Goal: Information Seeking & Learning: Learn about a topic

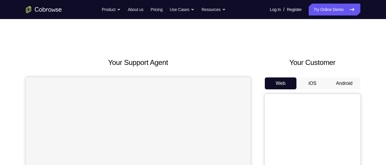
click at [339, 86] on button "Android" at bounding box center [344, 84] width 32 height 12
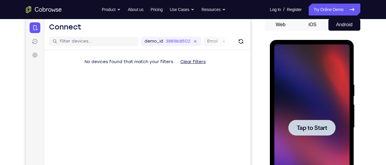
click at [311, 123] on div at bounding box center [311, 128] width 47 height 16
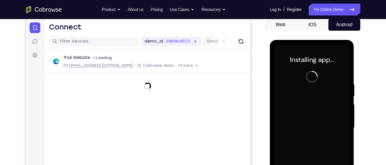
scroll to position [52, 0]
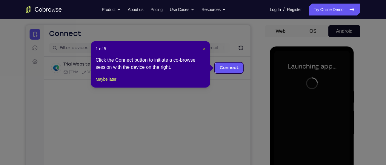
click at [204, 49] on span "×" at bounding box center [204, 49] width 2 height 5
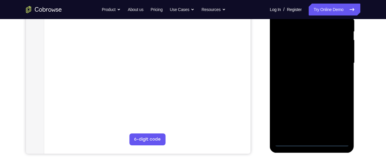
scroll to position [127, 0]
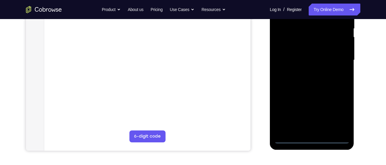
click at [312, 139] on div at bounding box center [311, 60] width 75 height 167
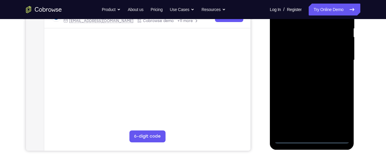
click at [340, 111] on div at bounding box center [311, 60] width 75 height 167
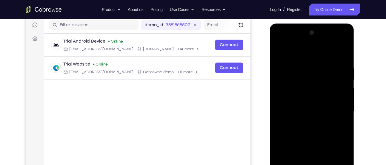
scroll to position [73, 0]
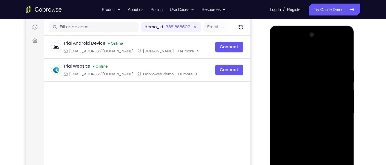
click at [284, 47] on div at bounding box center [311, 113] width 75 height 167
click at [337, 109] on div at bounding box center [311, 113] width 75 height 167
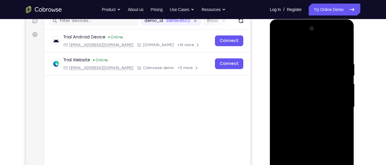
click at [306, 118] on div at bounding box center [311, 107] width 75 height 167
click at [303, 102] on div at bounding box center [311, 107] width 75 height 167
click at [302, 97] on div at bounding box center [311, 107] width 75 height 167
click at [308, 107] on div at bounding box center [311, 107] width 75 height 167
click at [312, 127] on div at bounding box center [311, 107] width 75 height 167
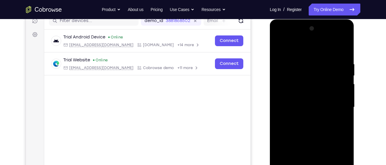
click at [312, 127] on div at bounding box center [311, 107] width 75 height 167
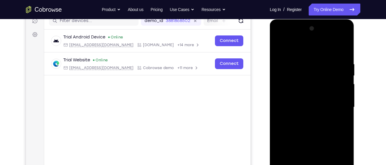
click at [312, 127] on div at bounding box center [311, 107] width 75 height 167
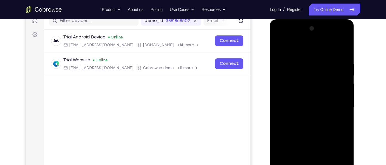
click at [312, 127] on div at bounding box center [311, 107] width 75 height 167
click at [307, 125] on div at bounding box center [311, 107] width 75 height 167
click at [311, 130] on div at bounding box center [311, 107] width 75 height 167
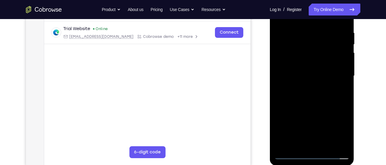
scroll to position [111, 0]
click at [311, 103] on div at bounding box center [311, 75] width 75 height 167
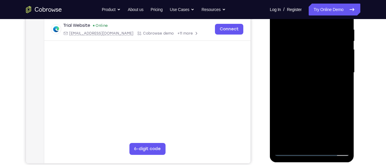
scroll to position [114, 0]
click at [326, 143] on div at bounding box center [311, 72] width 75 height 167
click at [314, 104] on div at bounding box center [311, 72] width 75 height 167
click at [305, 65] on div at bounding box center [311, 72] width 75 height 167
click at [299, 139] on div at bounding box center [311, 72] width 75 height 167
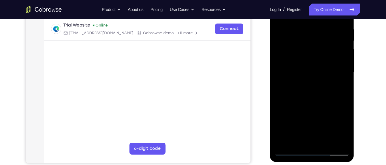
click at [296, 141] on div at bounding box center [311, 72] width 75 height 167
click at [328, 106] on div at bounding box center [311, 72] width 75 height 167
click at [339, 83] on div at bounding box center [311, 72] width 75 height 167
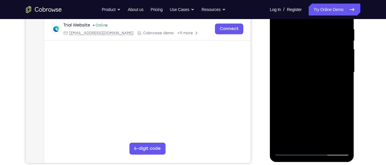
click at [301, 60] on div at bounding box center [311, 72] width 75 height 167
click at [320, 112] on div at bounding box center [311, 72] width 75 height 167
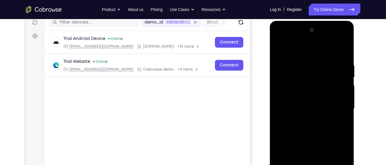
scroll to position [70, 0]
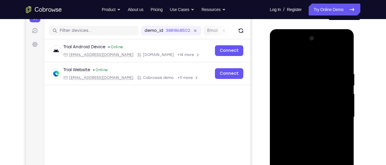
click at [278, 58] on div at bounding box center [311, 117] width 75 height 167
click at [281, 57] on div at bounding box center [311, 117] width 75 height 167
click at [346, 54] on div at bounding box center [311, 117] width 75 height 167
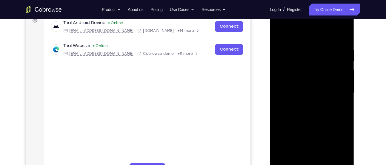
click at [279, 33] on div at bounding box center [311, 93] width 75 height 167
click at [303, 47] on div at bounding box center [311, 93] width 75 height 167
click at [338, 78] on div at bounding box center [311, 93] width 75 height 167
click at [341, 82] on div at bounding box center [311, 93] width 75 height 167
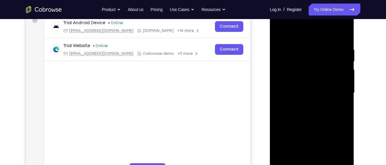
drag, startPoint x: 341, startPoint y: 82, endPoint x: 268, endPoint y: 98, distance: 74.8
click at [270, 98] on html "Online web based iOS Simulators and Android Emulators. Run iPhone, iPad, Mobile…" at bounding box center [312, 94] width 85 height 179
click at [344, 88] on div at bounding box center [311, 93] width 75 height 167
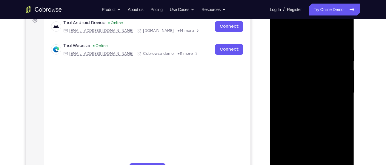
click at [344, 88] on div at bounding box center [311, 93] width 75 height 167
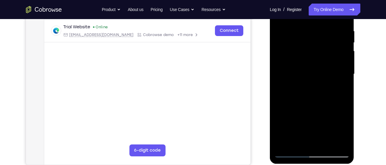
click at [344, 88] on div at bounding box center [311, 74] width 75 height 167
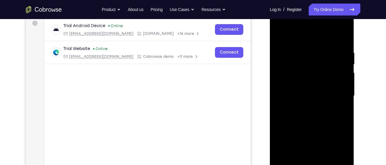
scroll to position [91, 0]
click at [344, 88] on div at bounding box center [311, 95] width 75 height 167
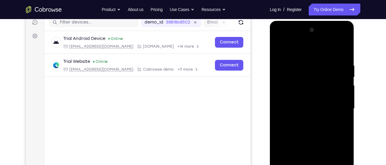
scroll to position [78, 0]
click at [344, 82] on div at bounding box center [311, 109] width 75 height 167
click at [342, 50] on div at bounding box center [311, 109] width 75 height 167
drag, startPoint x: 309, startPoint y: 73, endPoint x: 308, endPoint y: 164, distance: 91.6
click at [308, 164] on div at bounding box center [311, 109] width 75 height 167
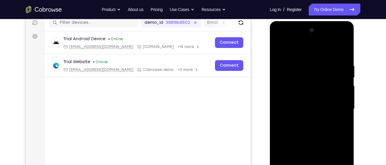
drag, startPoint x: 312, startPoint y: 72, endPoint x: 314, endPoint y: 164, distance: 92.5
click at [314, 164] on div at bounding box center [311, 109] width 75 height 167
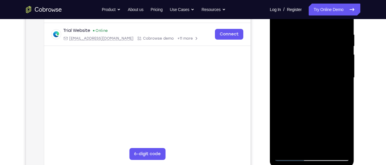
scroll to position [109, 0]
drag, startPoint x: 308, startPoint y: 97, endPoint x: 305, endPoint y: 86, distance: 11.8
click at [305, 86] on div at bounding box center [311, 77] width 75 height 167
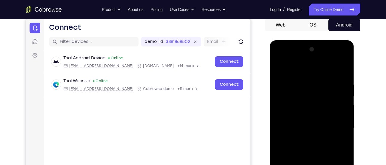
scroll to position [55, 0]
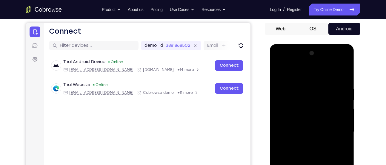
drag, startPoint x: 310, startPoint y: 76, endPoint x: 337, endPoint y: 164, distance: 92.5
click at [337, 164] on div at bounding box center [311, 132] width 75 height 167
drag, startPoint x: 314, startPoint y: 94, endPoint x: 318, endPoint y: 164, distance: 69.9
click at [318, 164] on div at bounding box center [311, 132] width 75 height 167
drag, startPoint x: 311, startPoint y: 86, endPoint x: 306, endPoint y: 164, distance: 78.4
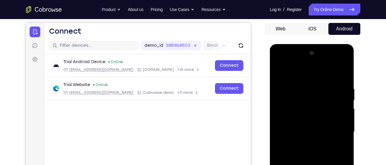
click at [306, 164] on div at bounding box center [311, 132] width 75 height 167
drag, startPoint x: 310, startPoint y: 75, endPoint x: 312, endPoint y: 164, distance: 89.0
click at [312, 164] on div at bounding box center [311, 132] width 75 height 167
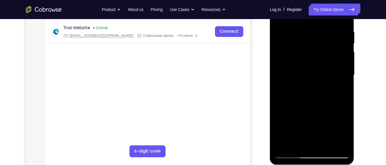
scroll to position [121, 0]
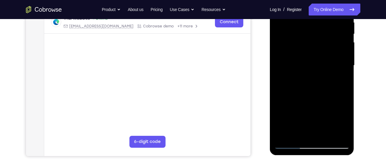
click at [285, 136] on div at bounding box center [311, 65] width 75 height 167
click at [325, 135] on div at bounding box center [311, 65] width 75 height 167
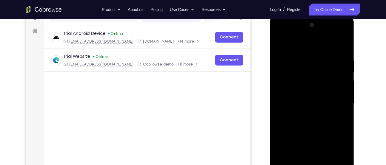
scroll to position [76, 0]
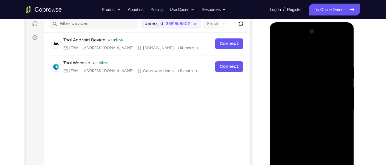
click at [346, 78] on div at bounding box center [311, 110] width 75 height 167
click at [281, 48] on div at bounding box center [311, 110] width 75 height 167
drag, startPoint x: 311, startPoint y: 57, endPoint x: 306, endPoint y: 164, distance: 107.0
click at [306, 164] on div at bounding box center [311, 110] width 75 height 167
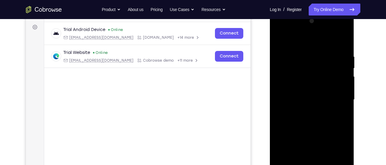
scroll to position [84, 0]
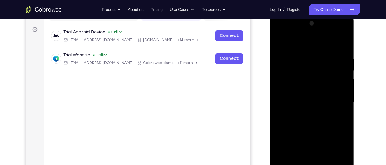
drag, startPoint x: 310, startPoint y: 105, endPoint x: 310, endPoint y: 36, distance: 68.9
click at [310, 36] on div at bounding box center [311, 102] width 75 height 167
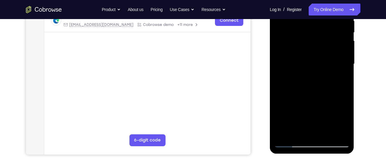
drag, startPoint x: 315, startPoint y: 59, endPoint x: 315, endPoint y: 29, distance: 30.4
click at [315, 29] on div at bounding box center [311, 64] width 75 height 167
drag, startPoint x: 320, startPoint y: 112, endPoint x: 315, endPoint y: 42, distance: 70.0
click at [315, 42] on div at bounding box center [311, 64] width 75 height 167
drag, startPoint x: 317, startPoint y: 94, endPoint x: 318, endPoint y: 24, distance: 69.8
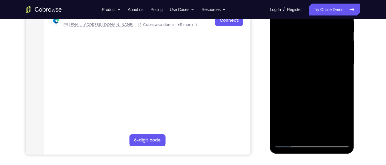
click at [318, 24] on div at bounding box center [311, 64] width 75 height 167
drag, startPoint x: 315, startPoint y: 94, endPoint x: 307, endPoint y: 25, distance: 69.7
click at [307, 25] on div at bounding box center [311, 64] width 75 height 167
drag, startPoint x: 317, startPoint y: 84, endPoint x: 308, endPoint y: 23, distance: 61.8
click at [308, 23] on div at bounding box center [311, 64] width 75 height 167
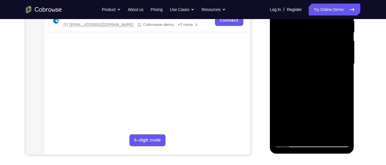
drag, startPoint x: 315, startPoint y: 90, endPoint x: 311, endPoint y: 22, distance: 68.5
click at [311, 22] on div at bounding box center [311, 64] width 75 height 167
drag, startPoint x: 310, startPoint y: 79, endPoint x: 302, endPoint y: -2, distance: 81.6
click at [302, 0] on div at bounding box center [311, 64] width 75 height 167
drag, startPoint x: 316, startPoint y: 91, endPoint x: 318, endPoint y: 18, distance: 73.8
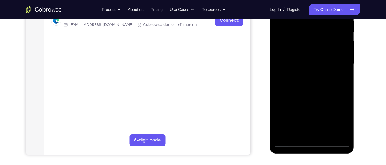
click at [318, 18] on div at bounding box center [311, 64] width 75 height 167
drag, startPoint x: 319, startPoint y: 88, endPoint x: 314, endPoint y: -2, distance: 90.3
click at [314, 0] on div at bounding box center [311, 64] width 75 height 167
click at [307, 61] on div at bounding box center [311, 64] width 75 height 167
drag, startPoint x: 307, startPoint y: 61, endPoint x: 311, endPoint y: -2, distance: 63.1
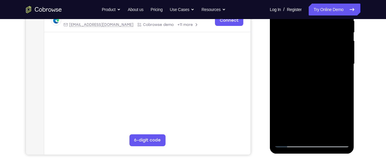
click at [311, 0] on div at bounding box center [311, 64] width 75 height 167
click at [315, 94] on div at bounding box center [311, 64] width 75 height 167
drag, startPoint x: 315, startPoint y: 94, endPoint x: 319, endPoint y: 26, distance: 68.2
click at [319, 26] on div at bounding box center [311, 64] width 75 height 167
drag, startPoint x: 318, startPoint y: 66, endPoint x: 309, endPoint y: 133, distance: 67.5
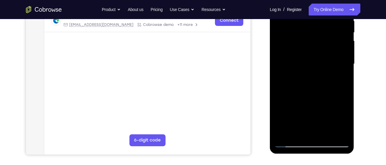
click at [309, 133] on div at bounding box center [311, 64] width 75 height 167
drag, startPoint x: 313, startPoint y: 88, endPoint x: 302, endPoint y: 142, distance: 55.1
click at [302, 142] on div at bounding box center [311, 64] width 75 height 167
drag, startPoint x: 306, startPoint y: 66, endPoint x: 305, endPoint y: 111, distance: 44.8
click at [305, 111] on div at bounding box center [311, 64] width 75 height 167
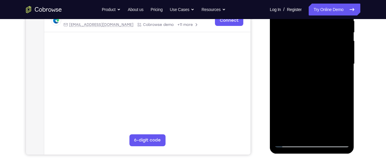
drag, startPoint x: 317, startPoint y: 66, endPoint x: 309, endPoint y: 121, distance: 55.5
click at [309, 121] on div at bounding box center [311, 64] width 75 height 167
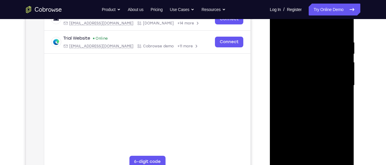
scroll to position [101, 0]
drag, startPoint x: 314, startPoint y: 83, endPoint x: 306, endPoint y: 123, distance: 40.9
click at [306, 123] on div at bounding box center [311, 86] width 75 height 167
click at [345, 76] on div at bounding box center [311, 86] width 75 height 167
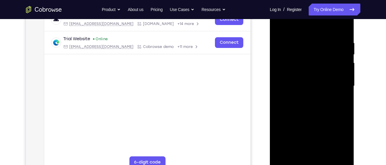
click at [345, 76] on div at bounding box center [311, 86] width 75 height 167
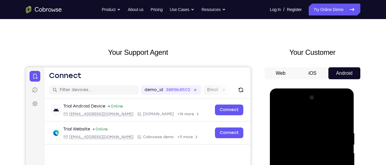
scroll to position [0, 0]
